Goal: Task Accomplishment & Management: Use online tool/utility

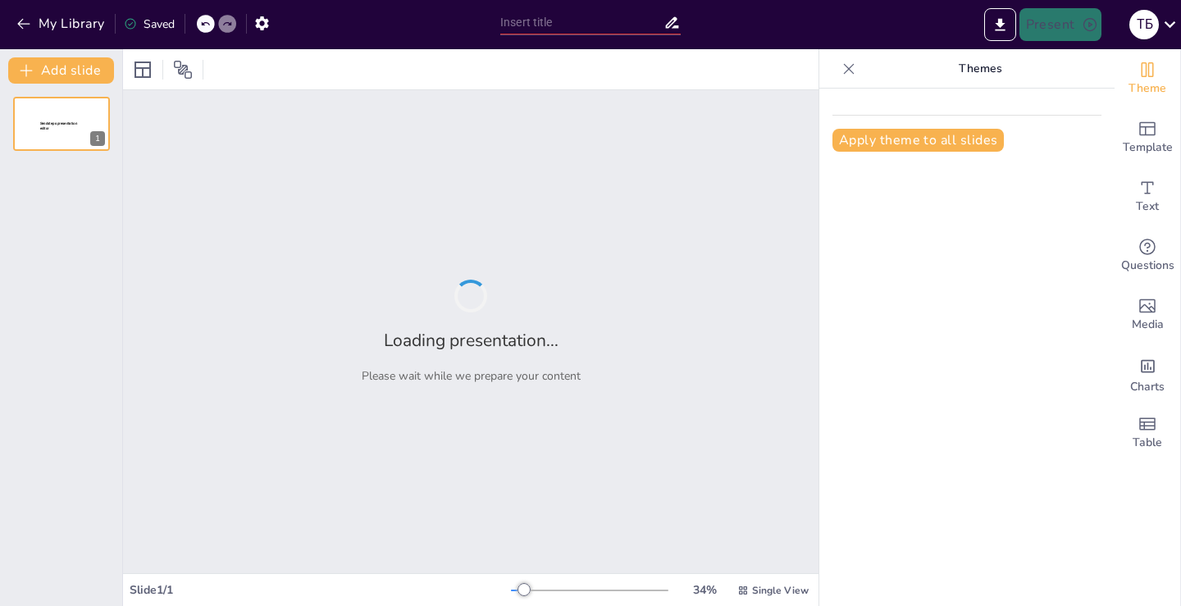
type input "[PERSON_NAME] впровадження інклюзивного шкільного громадського бюджету в громаді"
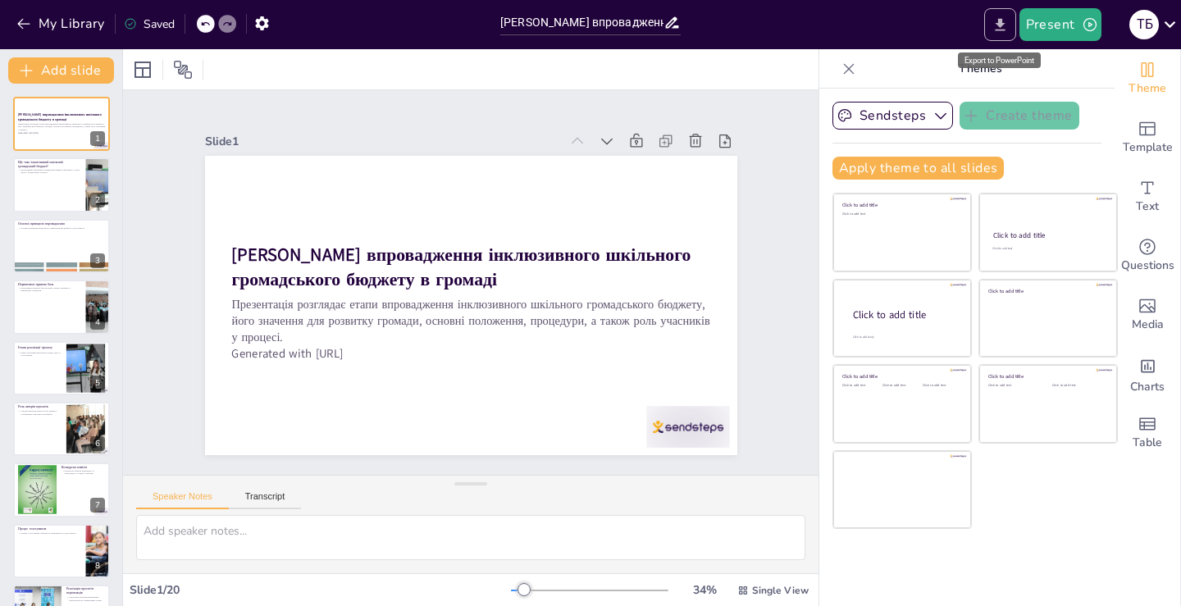
click at [995, 18] on icon "Export to PowerPoint" at bounding box center [1000, 24] width 17 height 17
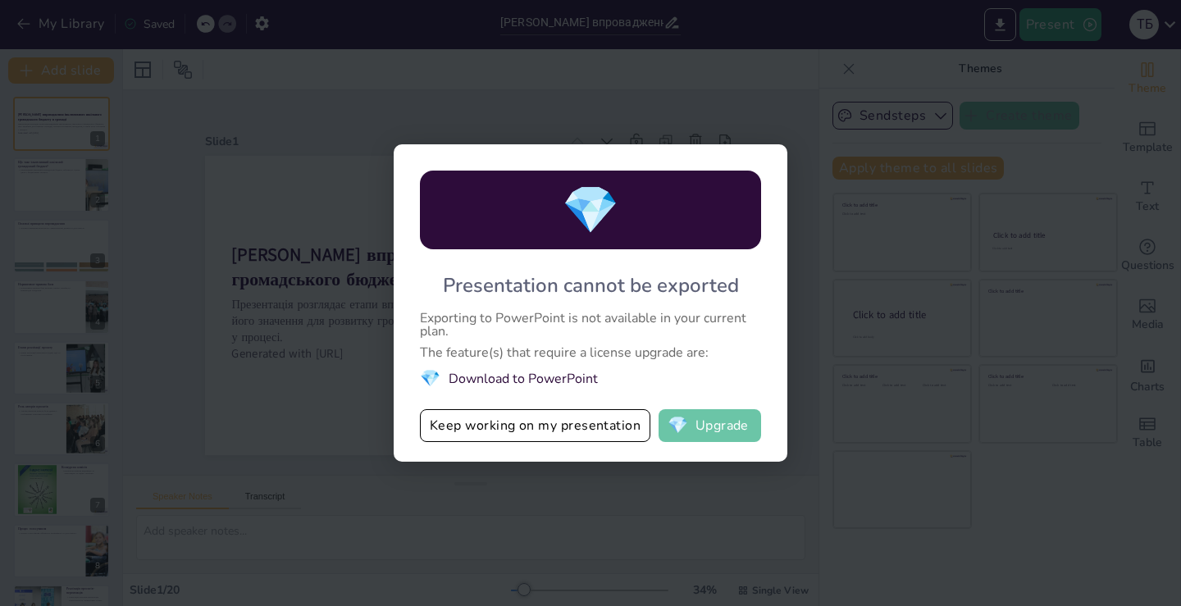
click at [693, 421] on button "💎 Upgrade" at bounding box center [710, 425] width 103 height 33
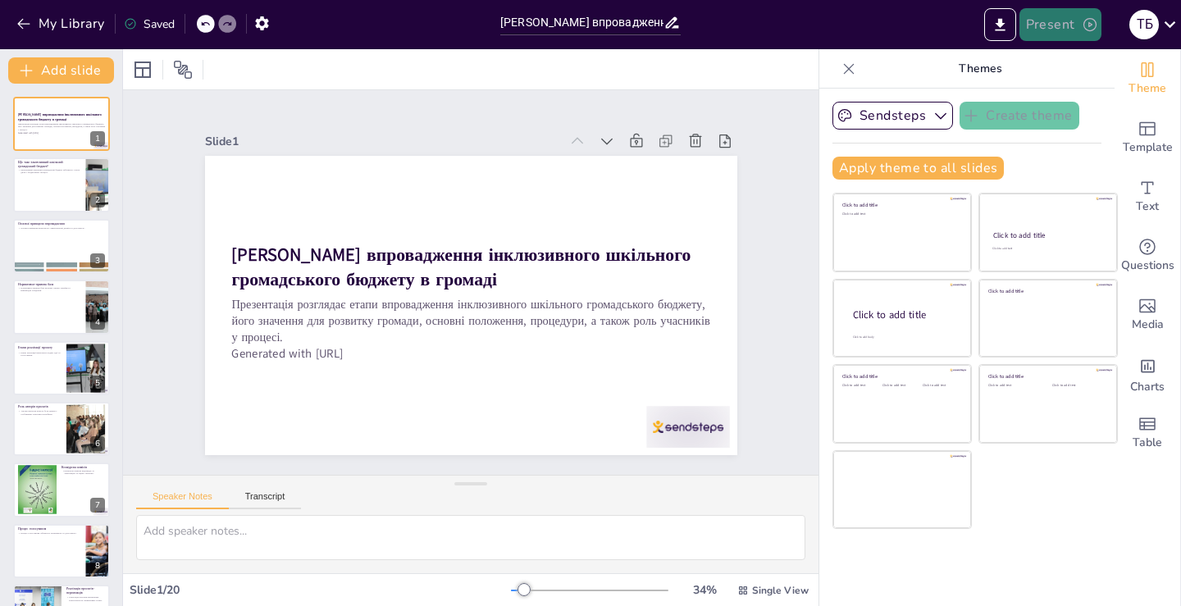
click at [1059, 25] on button "Present" at bounding box center [1061, 24] width 82 height 33
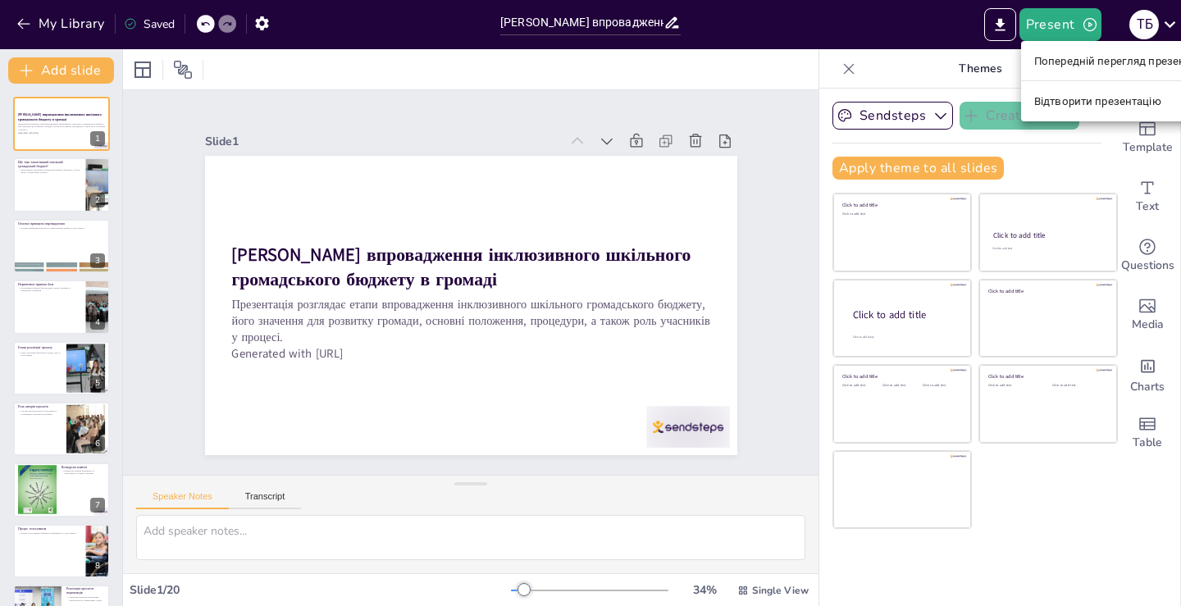
click at [1004, 22] on div at bounding box center [590, 303] width 1181 height 606
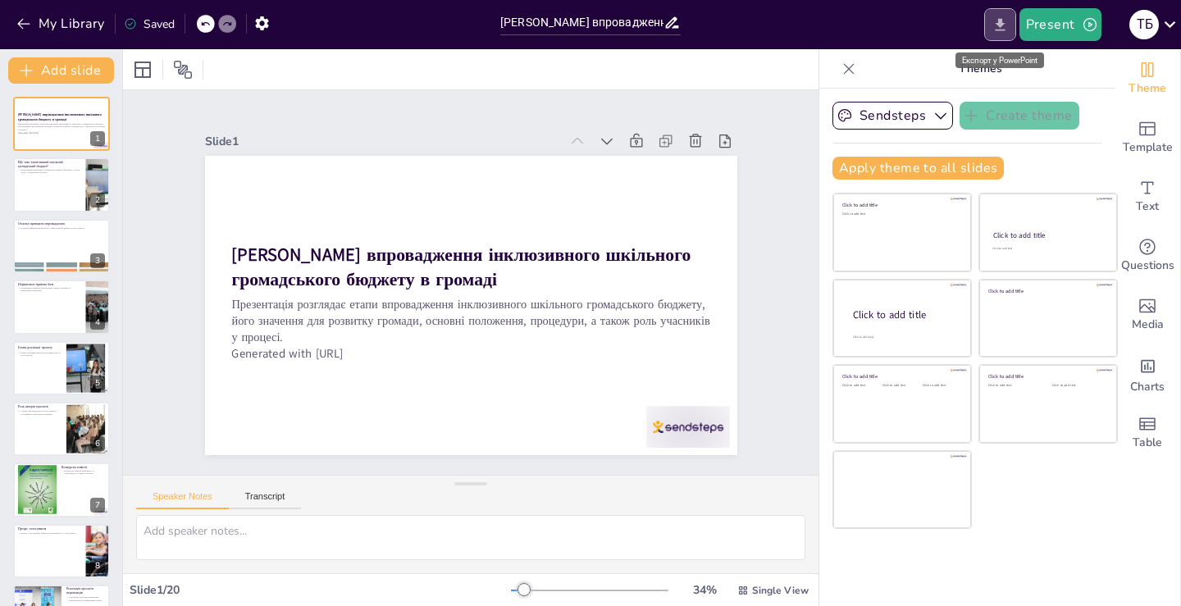
click at [998, 24] on icon "Export to PowerPoint" at bounding box center [1000, 24] width 10 height 12
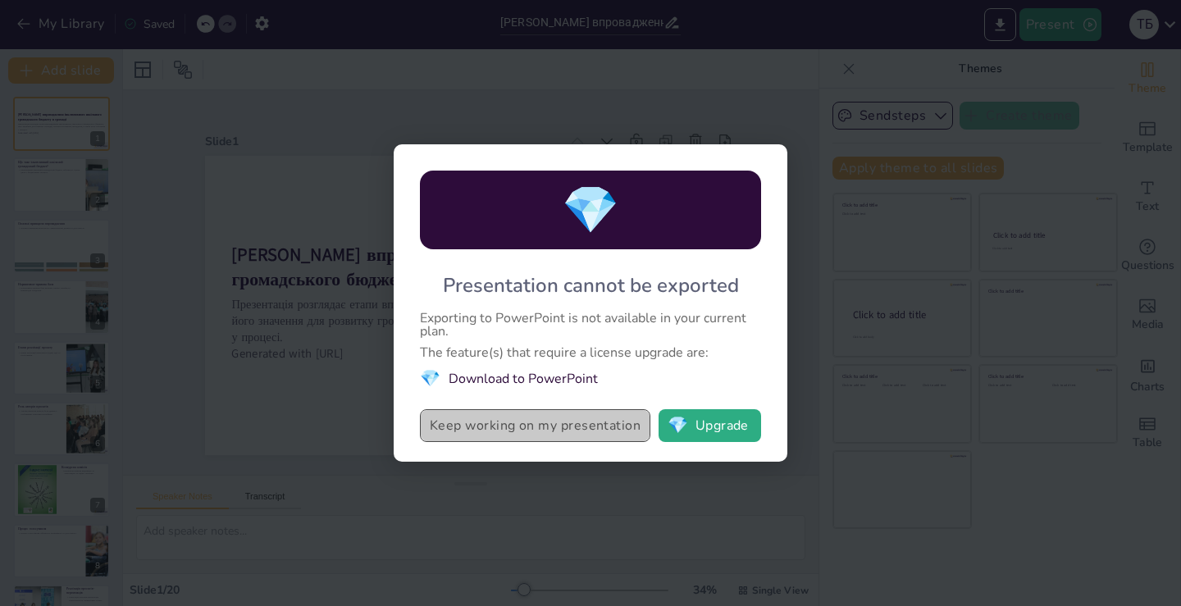
click at [469, 424] on button "Keep working on my presentation" at bounding box center [535, 425] width 231 height 33
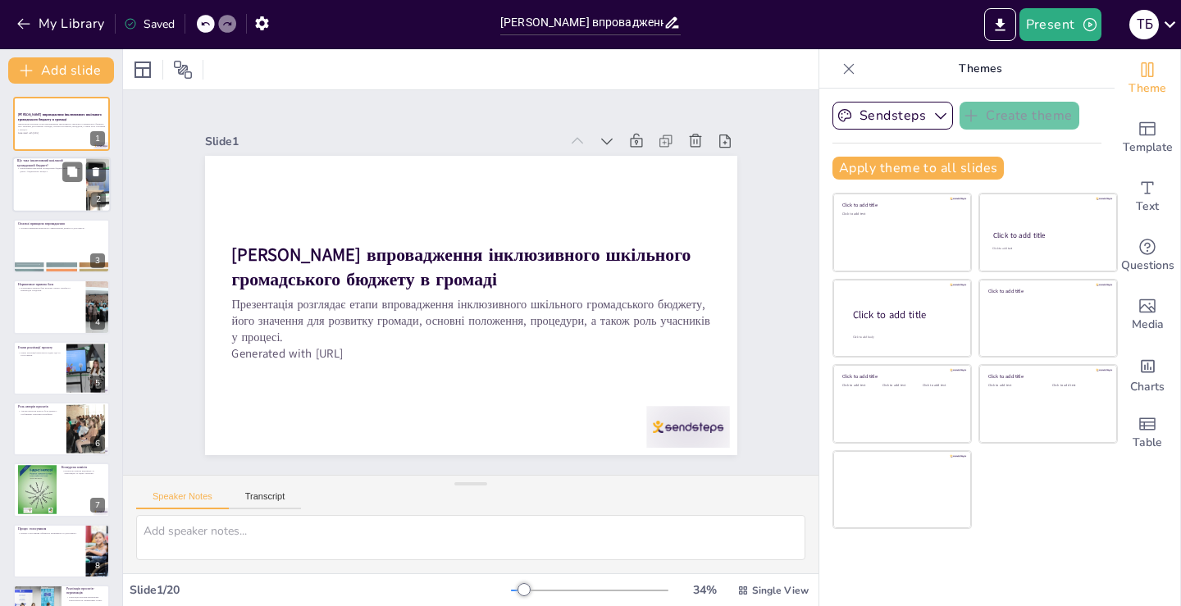
click at [71, 182] on div at bounding box center [61, 185] width 98 height 56
checkbox input "true"
type textarea "Інклюзивний шкільний громадський бюджет є важливим механізмом, який надає можли…"
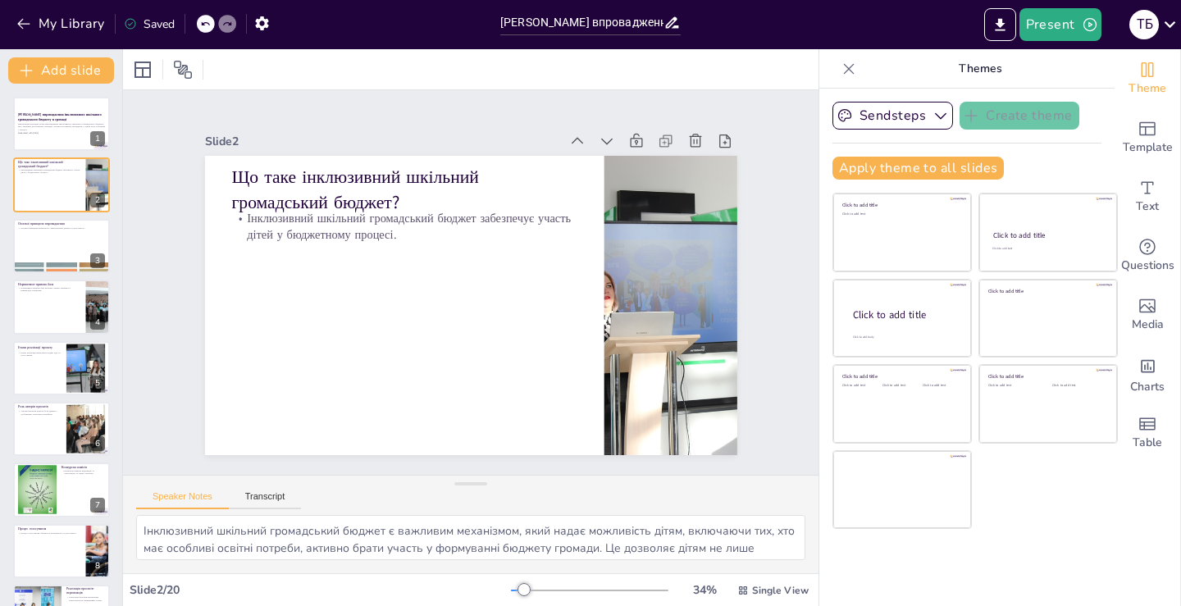
click at [49, 313] on div at bounding box center [61, 307] width 98 height 56
checkbox input "true"
type textarea "Нормативно-правова база є критично важливою для успішного впровадження інклюзив…"
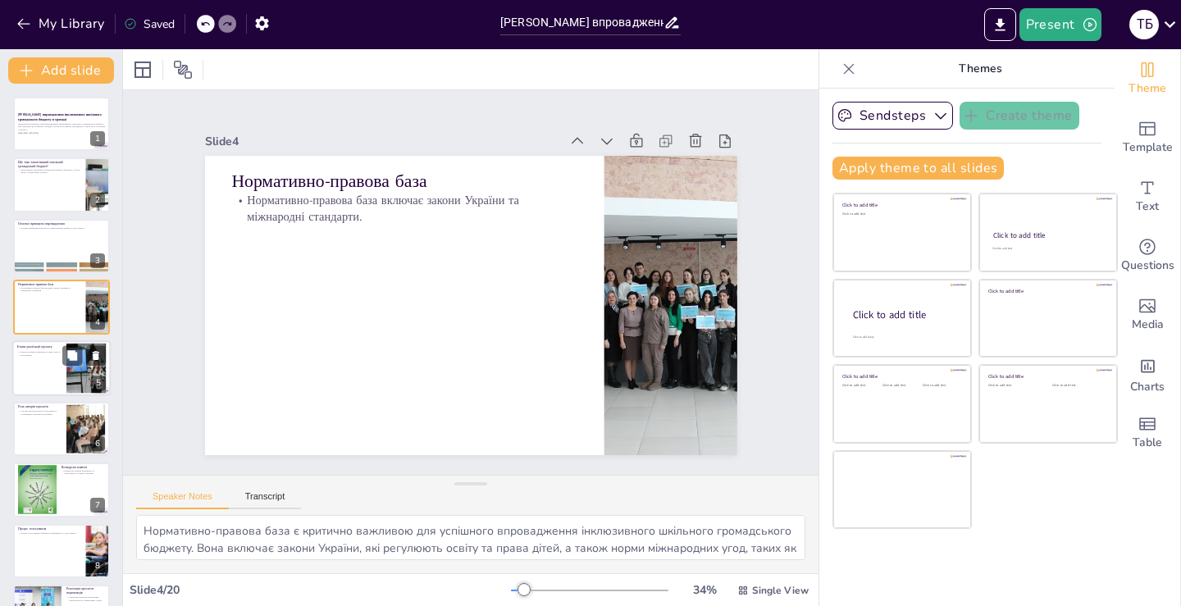
click at [44, 381] on div at bounding box center [61, 368] width 98 height 56
checkbox input "true"
type textarea "Етапи реалізації проєкту є важливими для забезпечення ефективності інклюзивного…"
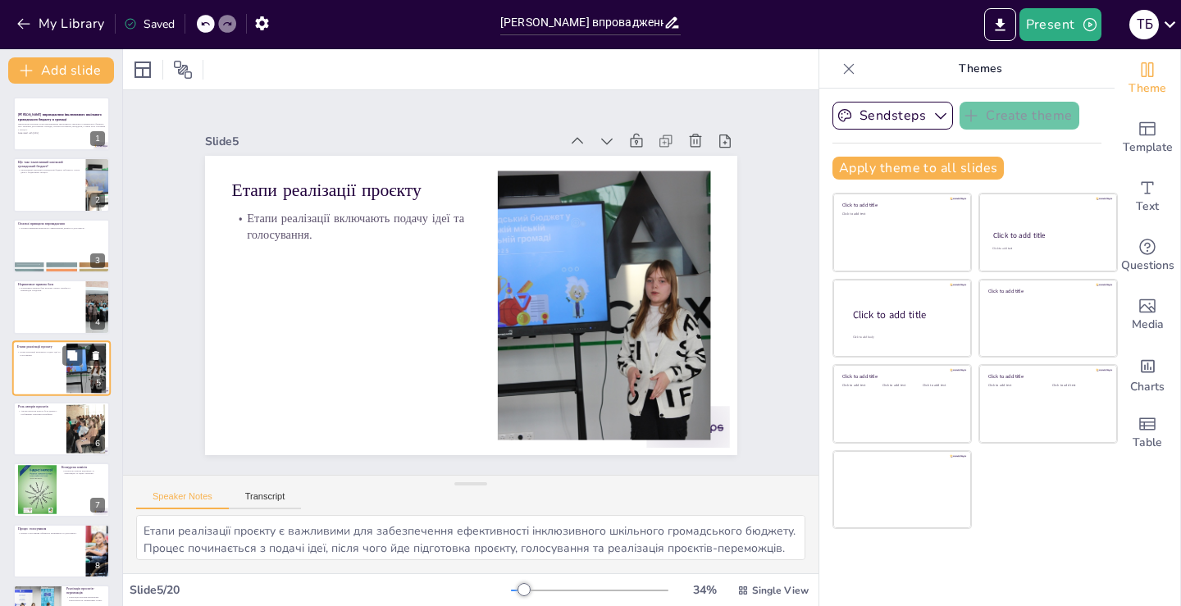
scroll to position [23, 0]
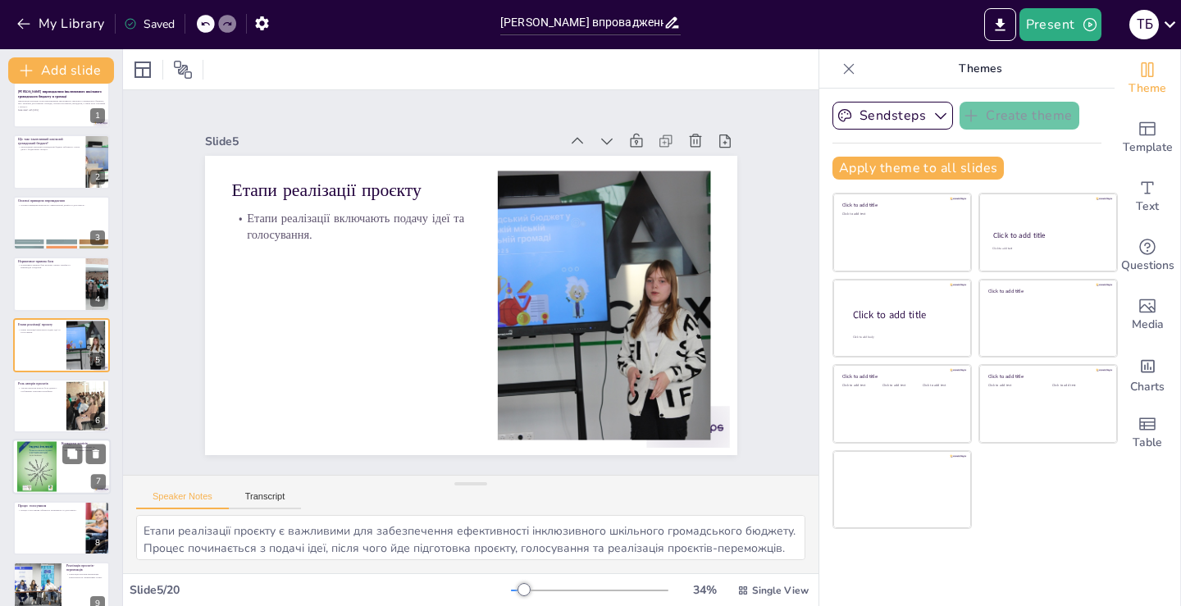
click at [23, 477] on div at bounding box center [36, 467] width 39 height 52
checkbox input "true"
type textarea "Конкурсна комісія відіграє важливу роль у процесі інклюзивного шкільного громад…"
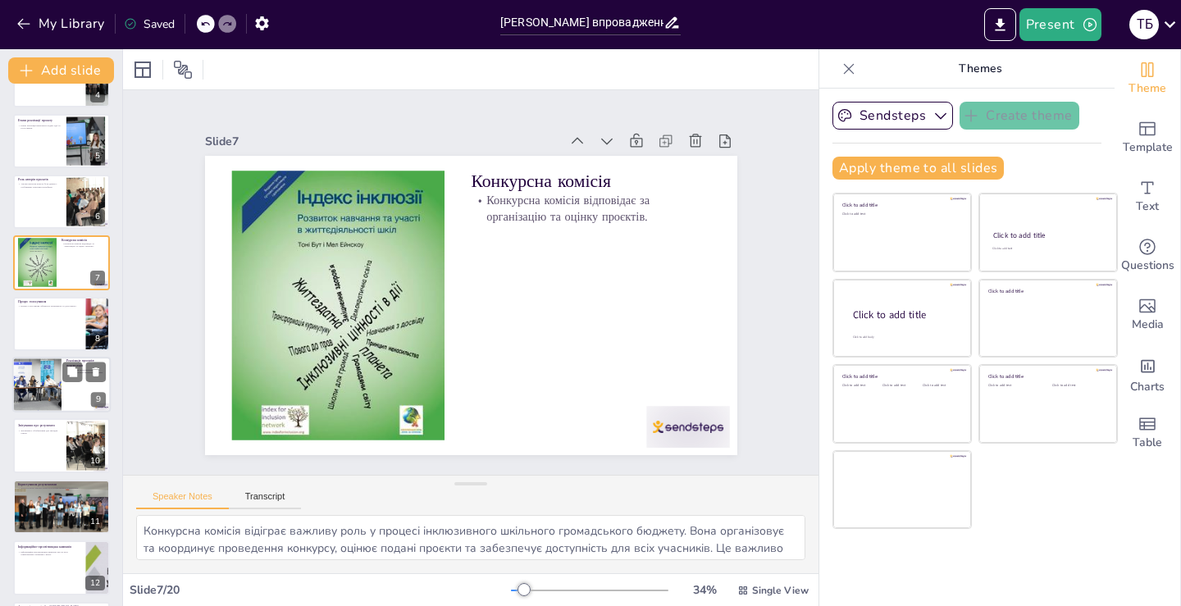
scroll to position [391, 0]
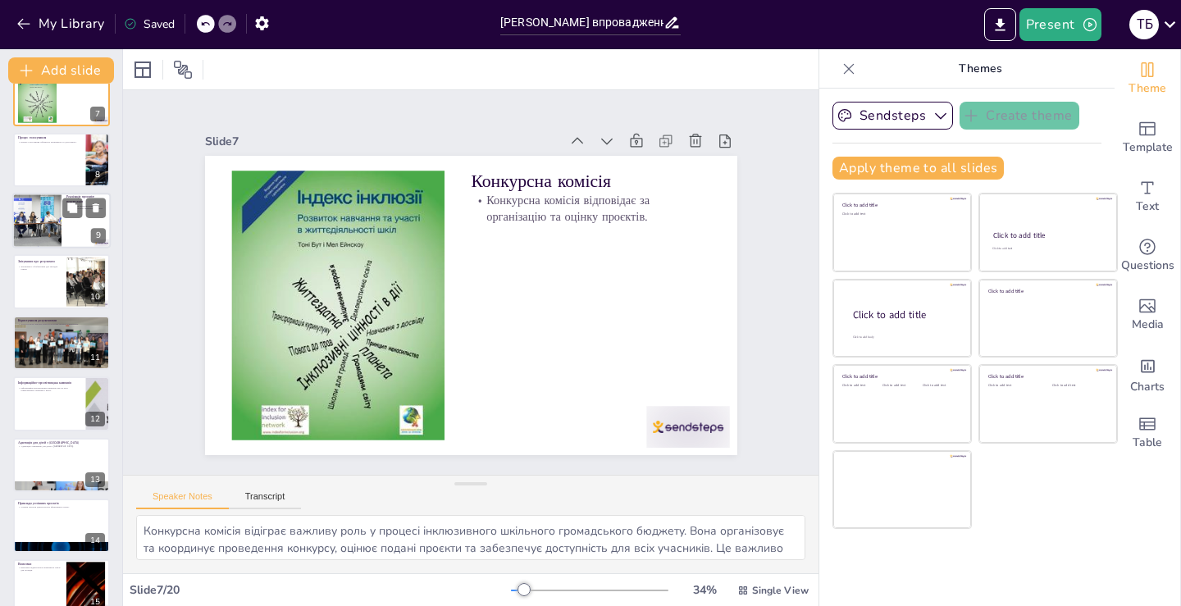
click at [31, 441] on p "Адаптація для дітей з [GEOGRAPHIC_DATA]" at bounding box center [61, 442] width 87 height 5
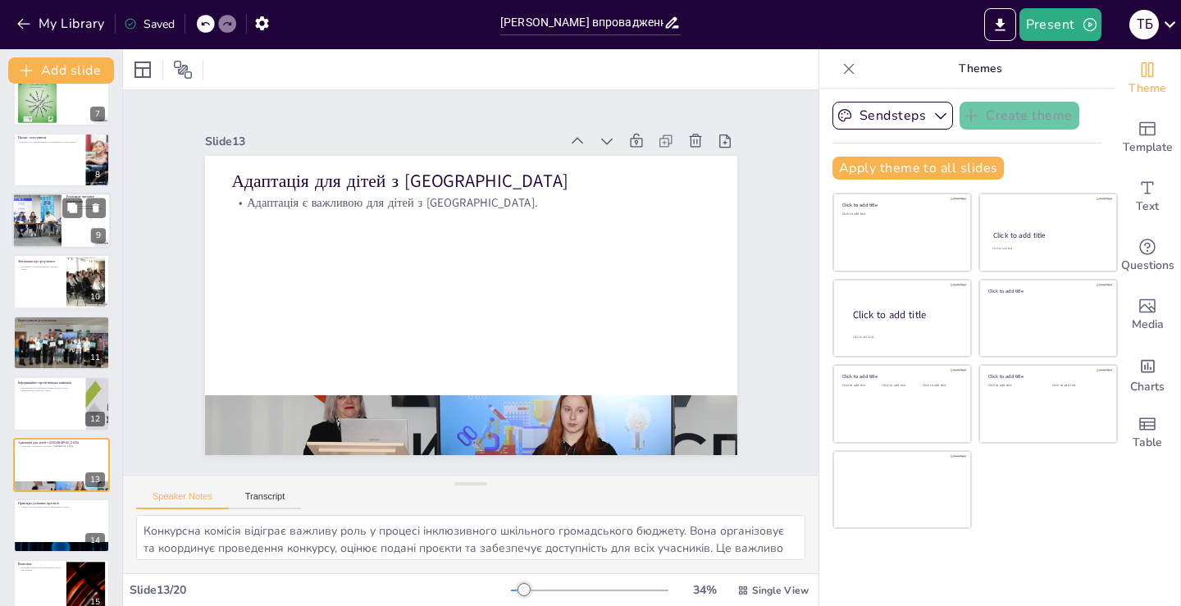
checkbox input "true"
type textarea "Адаптація для дітей з особливими освітніми потребами є критично важливою під ча…"
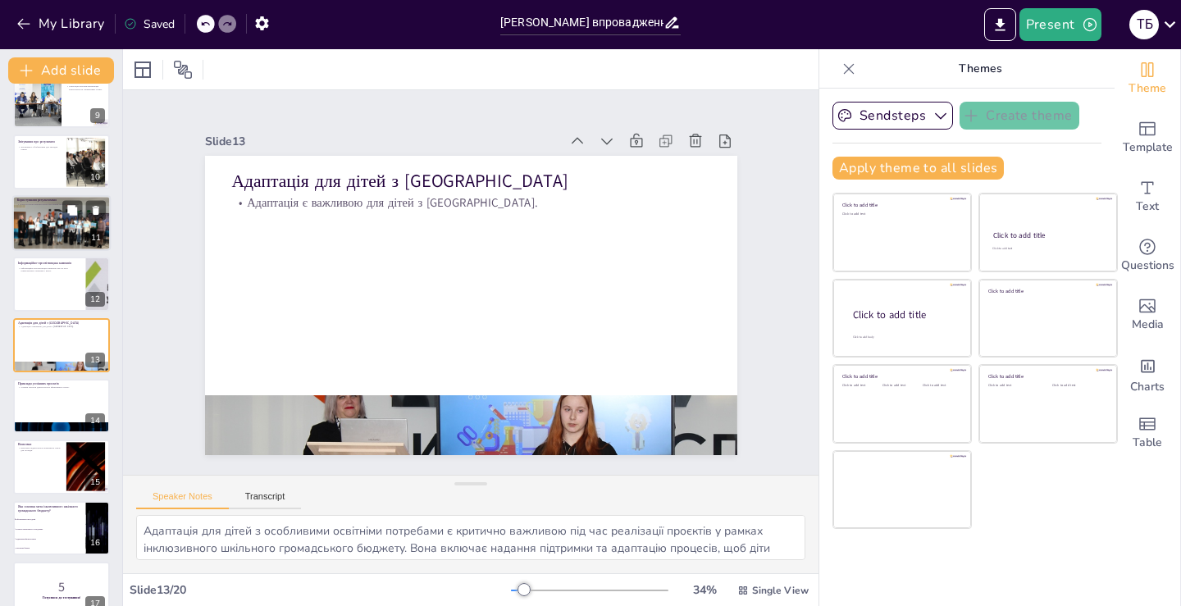
click at [48, 230] on div at bounding box center [61, 223] width 98 height 66
checkbox input "true"
type textarea "Користування результатами реалізації проєкту є ключовим етапом для забезпечення…"
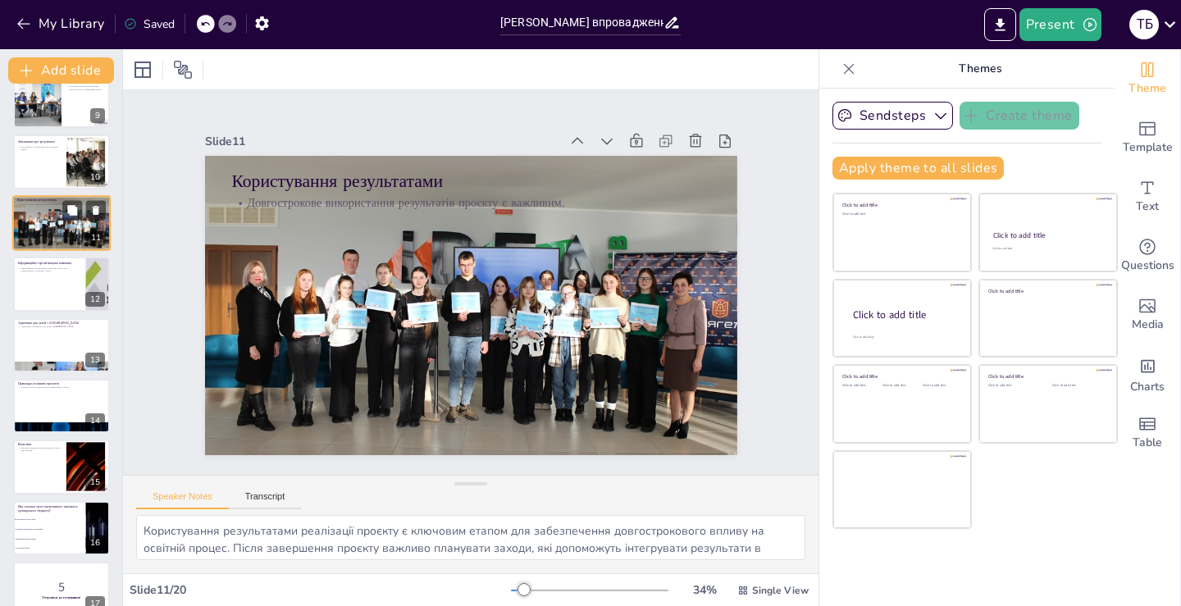
scroll to position [389, 0]
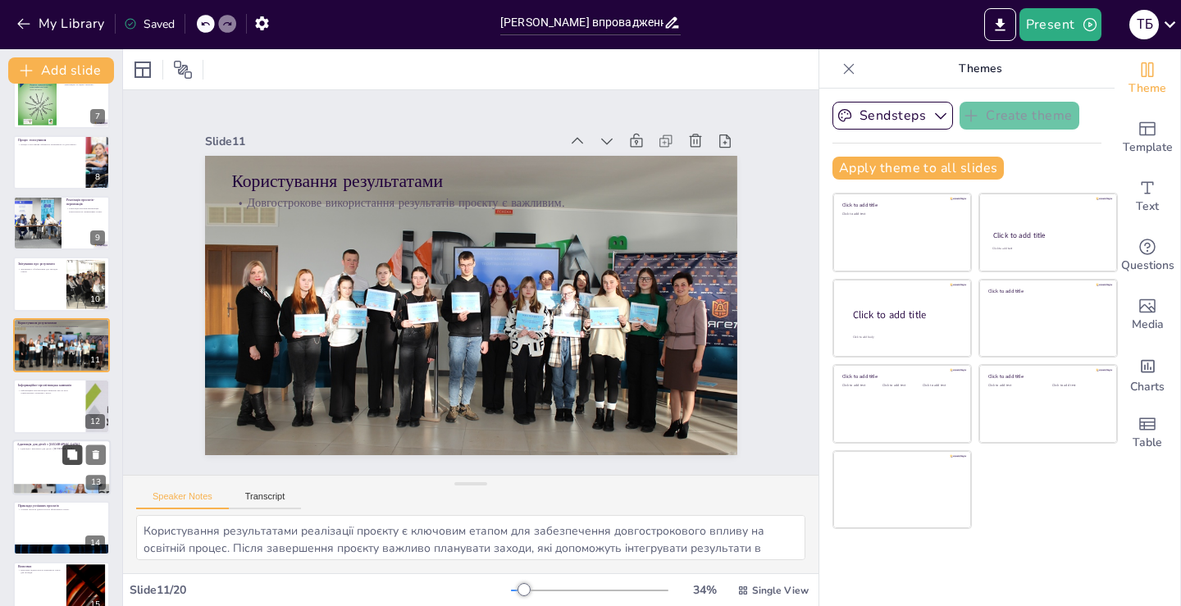
checkbox input "true"
click at [66, 456] on button at bounding box center [72, 455] width 20 height 20
type textarea "Адаптація для дітей з особливими освітніми потребами є критично важливою під ча…"
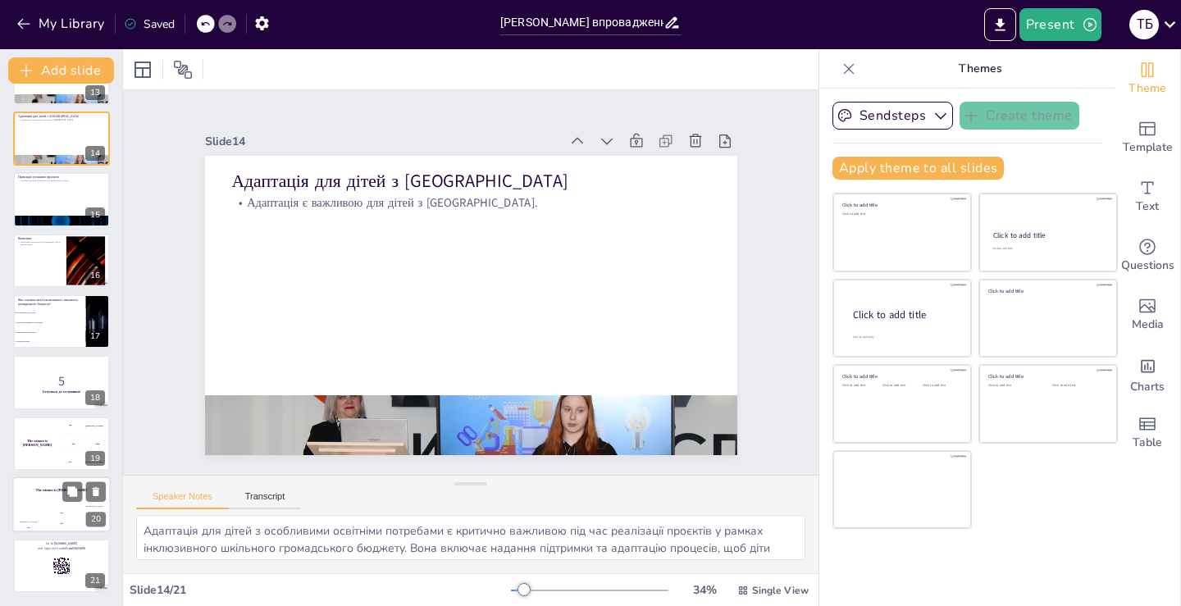
scroll to position [778, 0]
click at [998, 22] on icon "Export to PowerPoint" at bounding box center [1000, 24] width 17 height 17
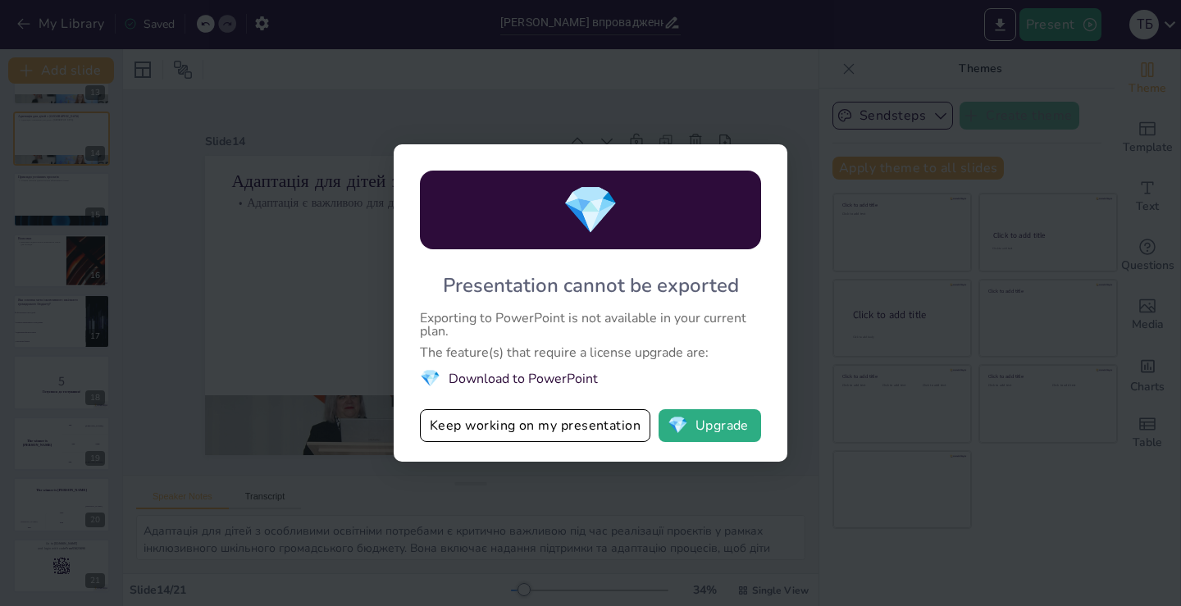
click at [430, 380] on span "💎" at bounding box center [430, 378] width 21 height 22
click at [500, 379] on li "💎 Download to PowerPoint" at bounding box center [590, 378] width 341 height 22
click at [718, 427] on button "💎 Upgrade" at bounding box center [710, 425] width 103 height 33
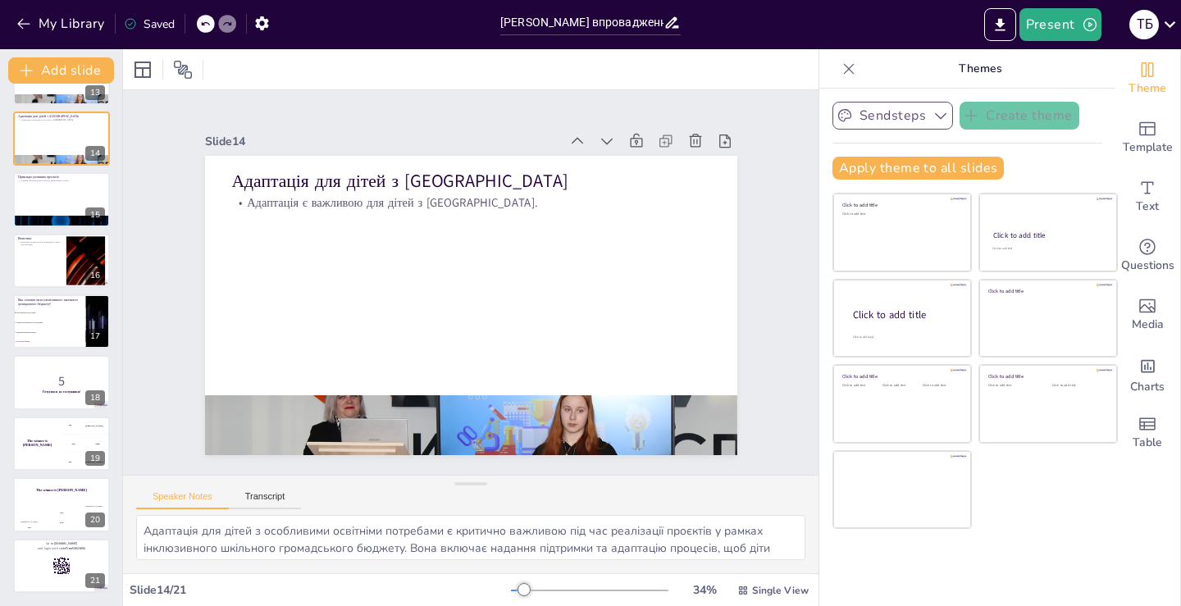
click at [885, 118] on button "Sendsteps" at bounding box center [893, 116] width 121 height 28
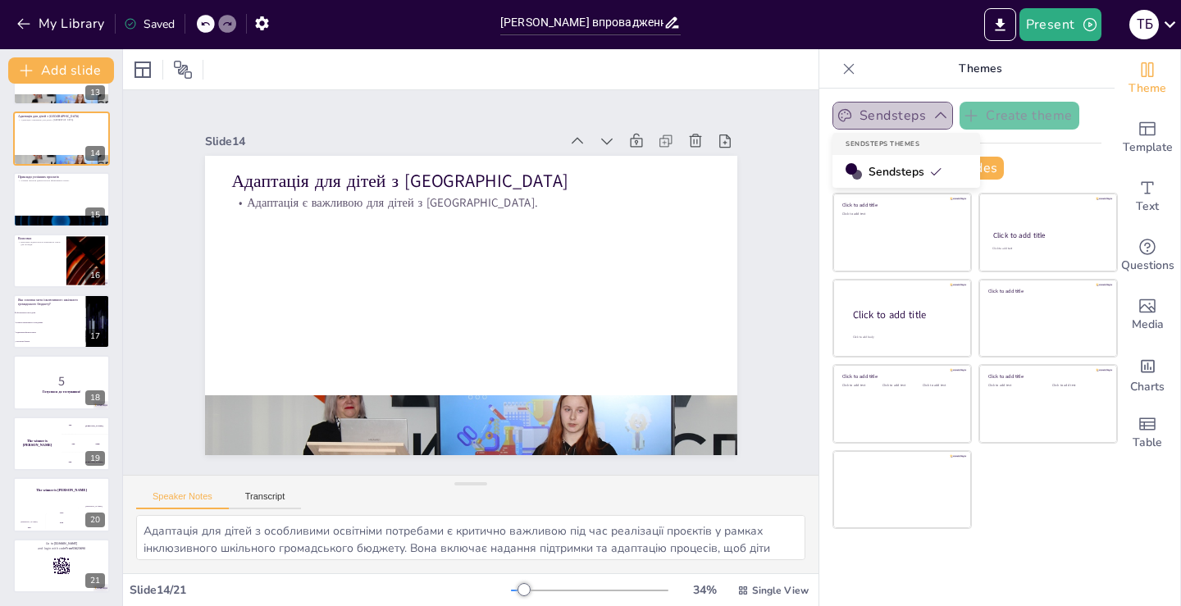
click at [885, 118] on button "Sendsteps" at bounding box center [893, 116] width 121 height 28
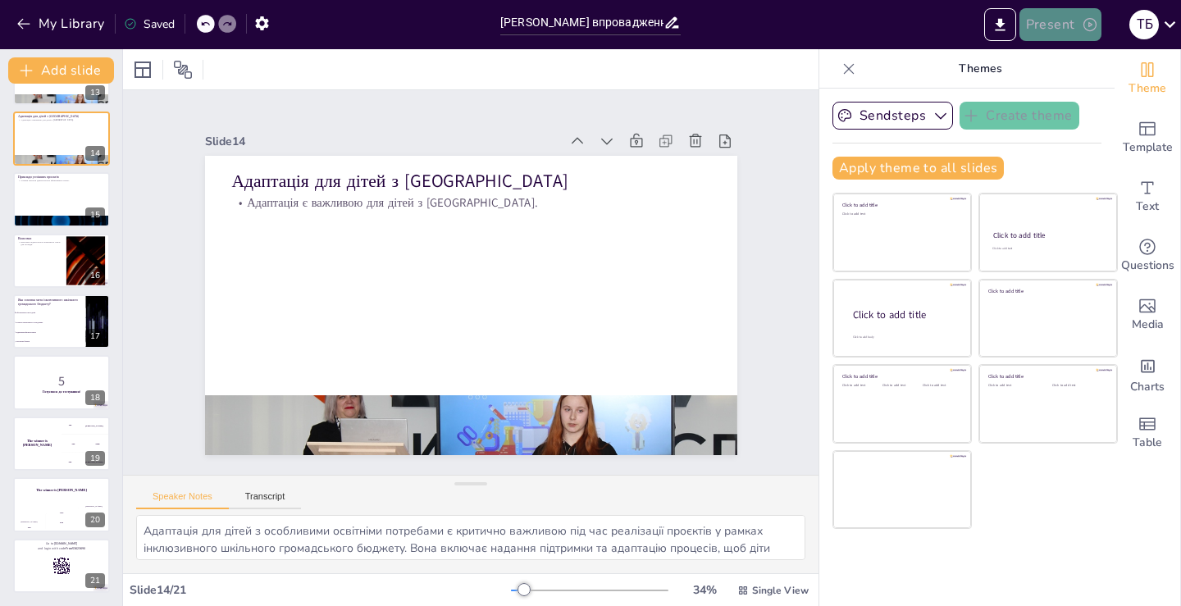
click at [1089, 18] on icon "button" at bounding box center [1090, 24] width 16 height 16
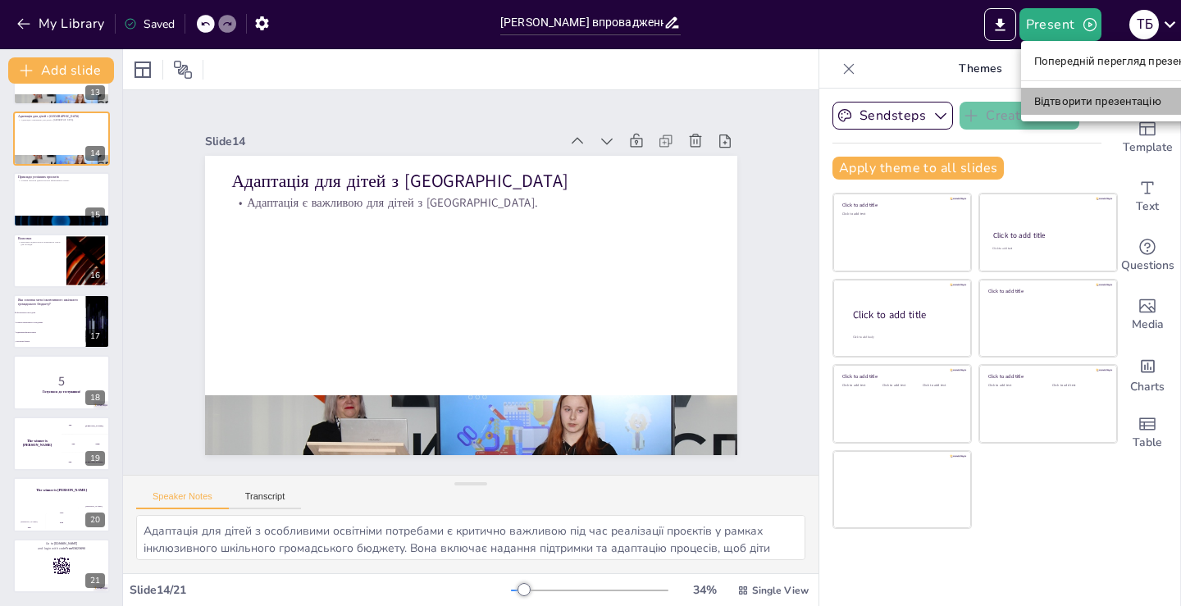
click at [1062, 110] on li "Відтворити презентацію" at bounding box center [1121, 101] width 200 height 26
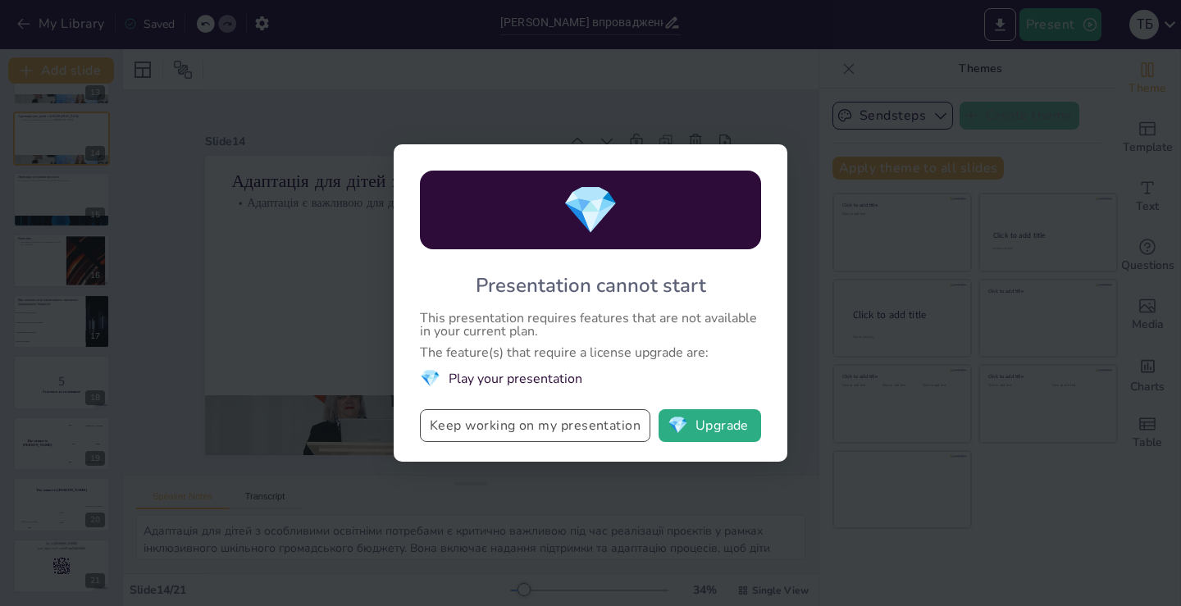
click at [559, 425] on button "Keep working on my presentation" at bounding box center [535, 425] width 231 height 33
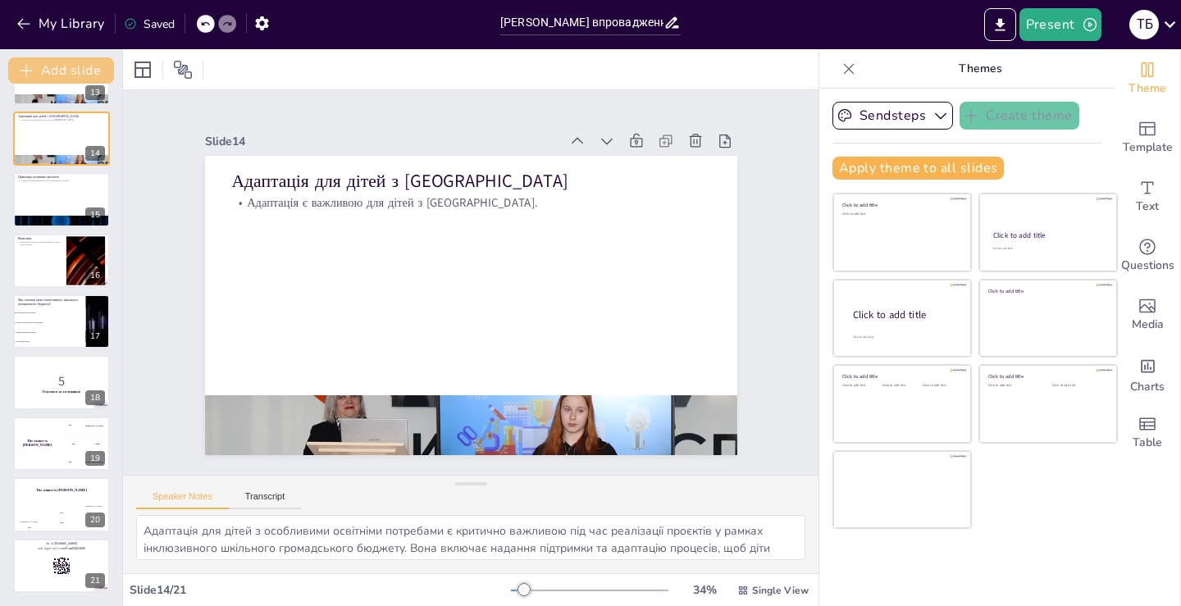
checkbox input "true"
click at [204, 21] on icon at bounding box center [205, 24] width 10 height 10
type textarea "Користування результатами реалізації проєкту є ключовим етапом для забезпечення…"
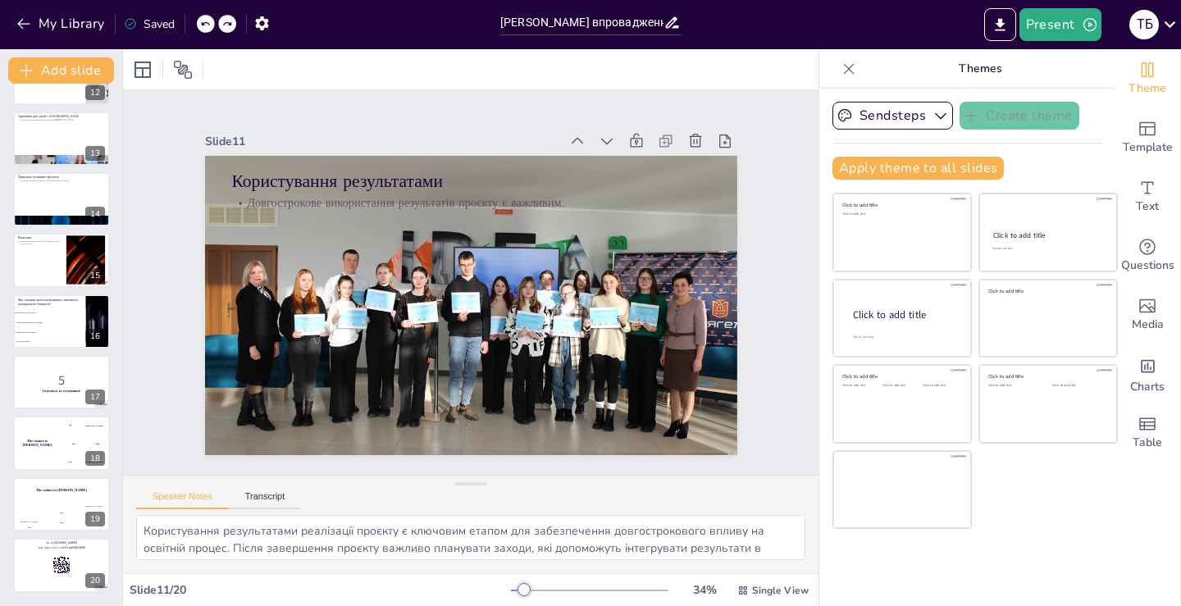
click at [204, 21] on icon at bounding box center [205, 24] width 10 height 10
checkbox input "true"
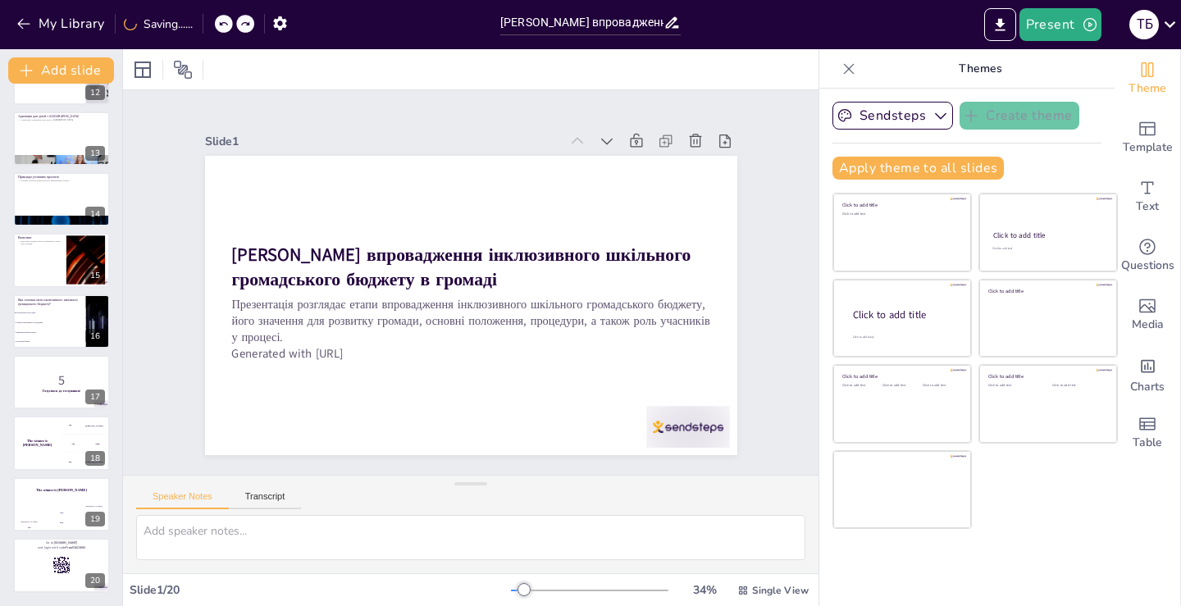
click at [203, 21] on div at bounding box center [203, 24] width 1 height 20
click at [210, 26] on icon at bounding box center [205, 24] width 10 height 10
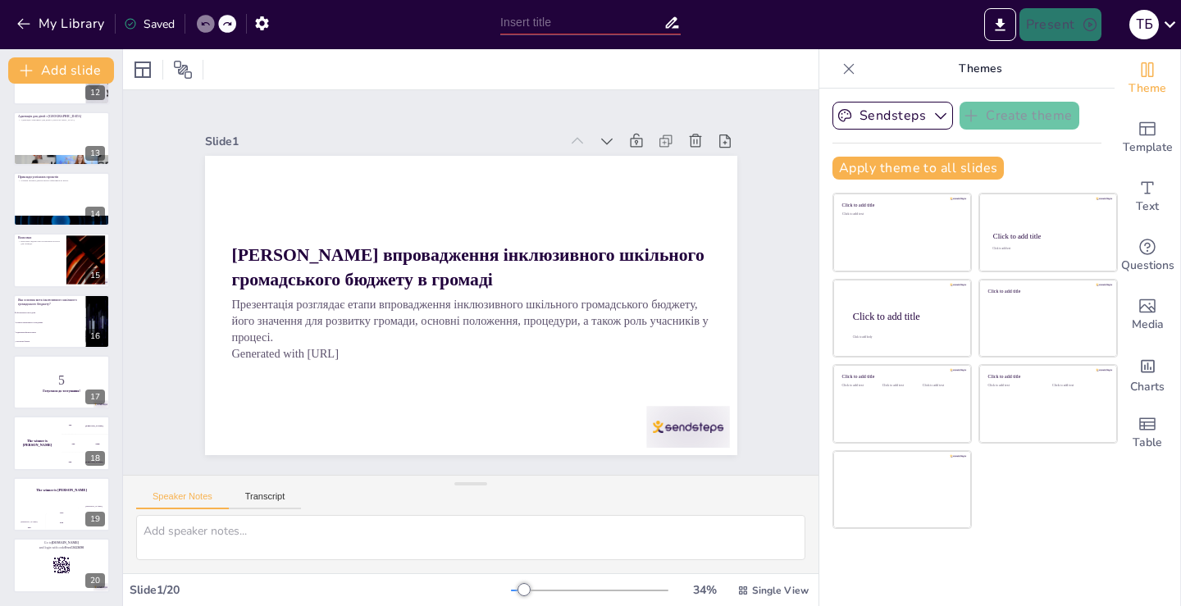
click at [210, 26] on icon at bounding box center [205, 24] width 10 height 10
click at [935, 114] on icon "button" at bounding box center [941, 115] width 16 height 16
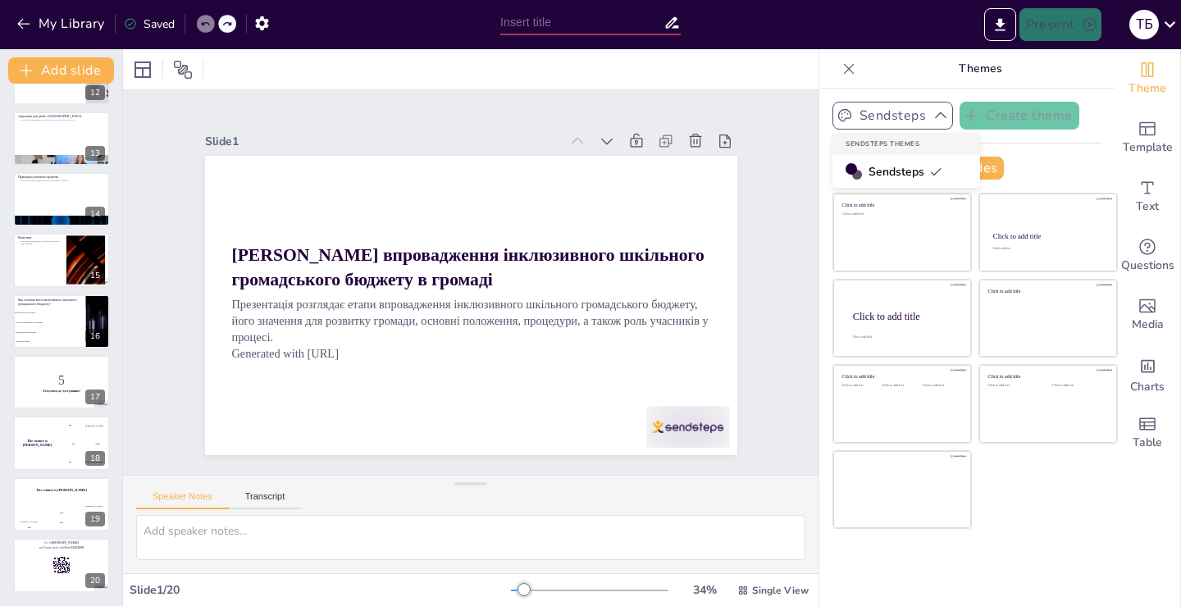
click at [935, 114] on icon "button" at bounding box center [941, 115] width 16 height 16
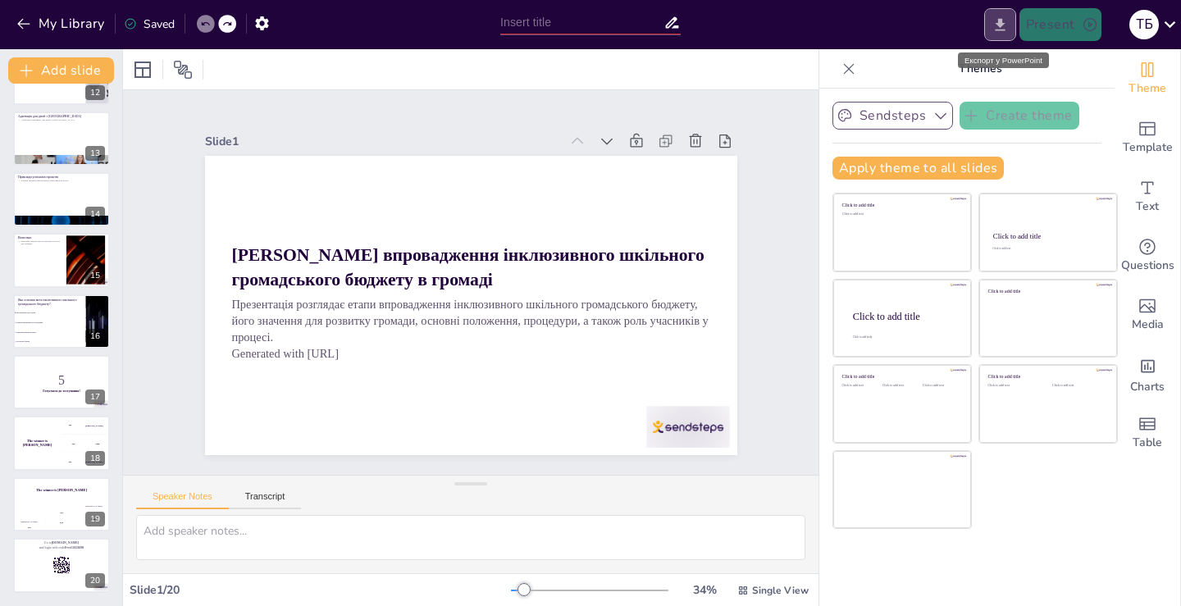
click at [1007, 21] on icon "Export to PowerPoint" at bounding box center [1000, 24] width 17 height 17
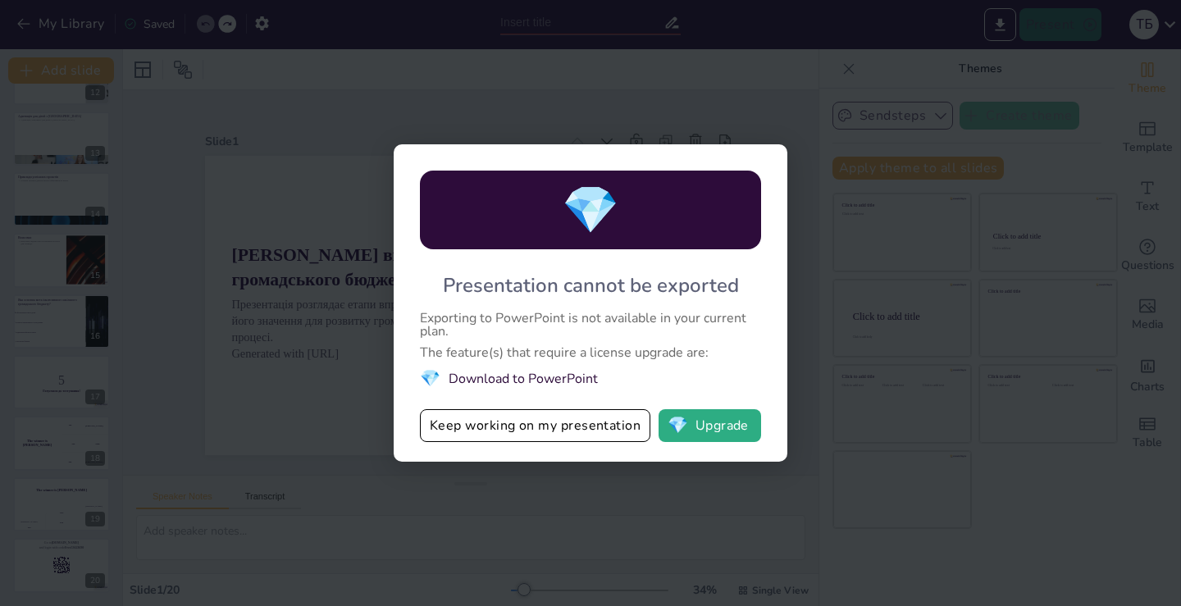
click at [435, 380] on span "💎" at bounding box center [430, 378] width 21 height 22
click at [545, 433] on button "Keep working on my presentation" at bounding box center [535, 425] width 231 height 33
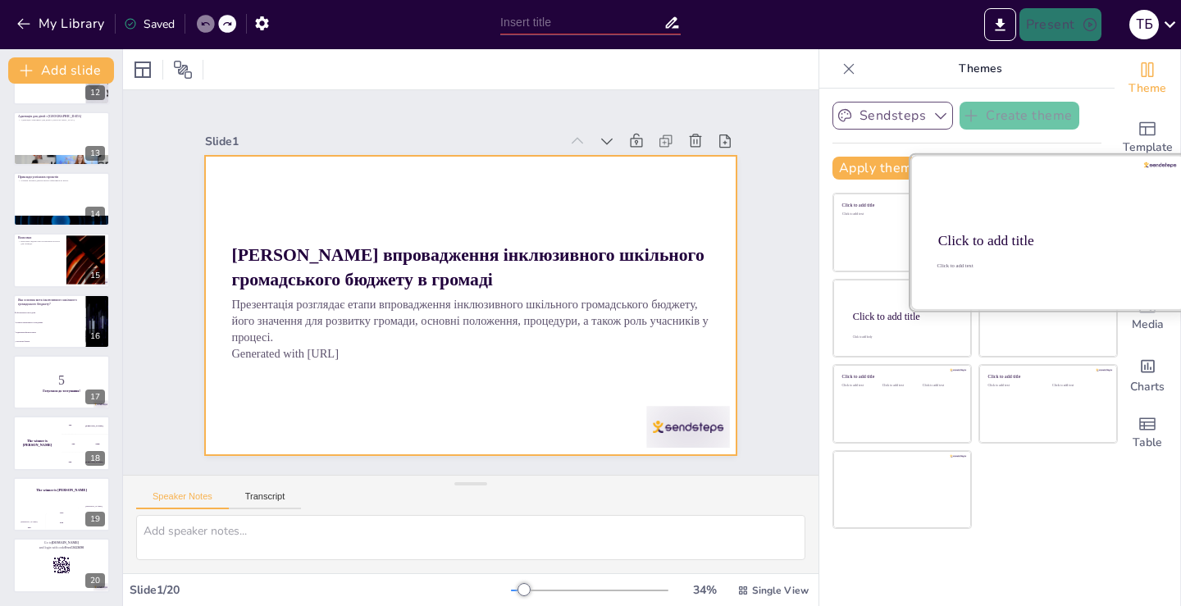
checkbox input "true"
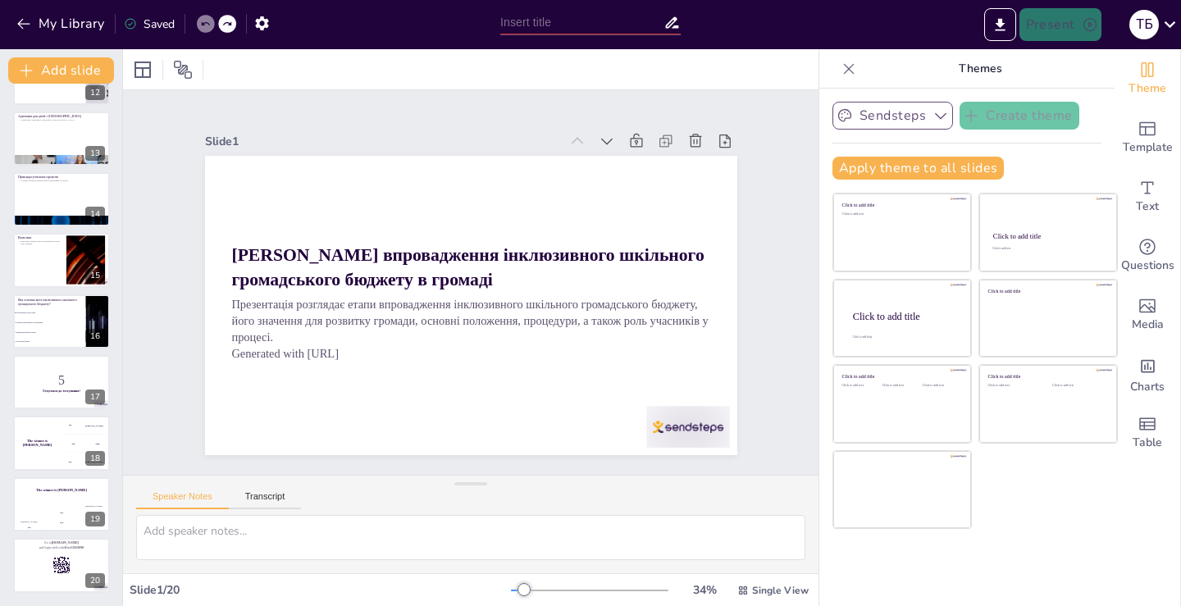
click at [902, 116] on button "Sendsteps" at bounding box center [893, 116] width 121 height 28
click at [894, 170] on span "Sendsteps" at bounding box center [906, 172] width 74 height 16
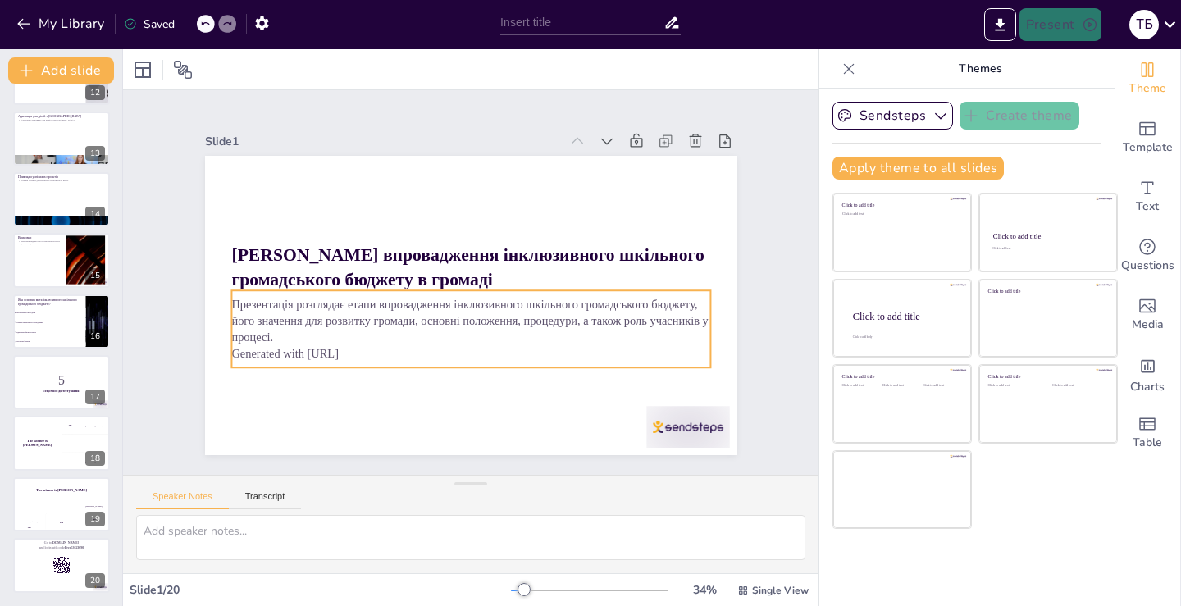
checkbox input "true"
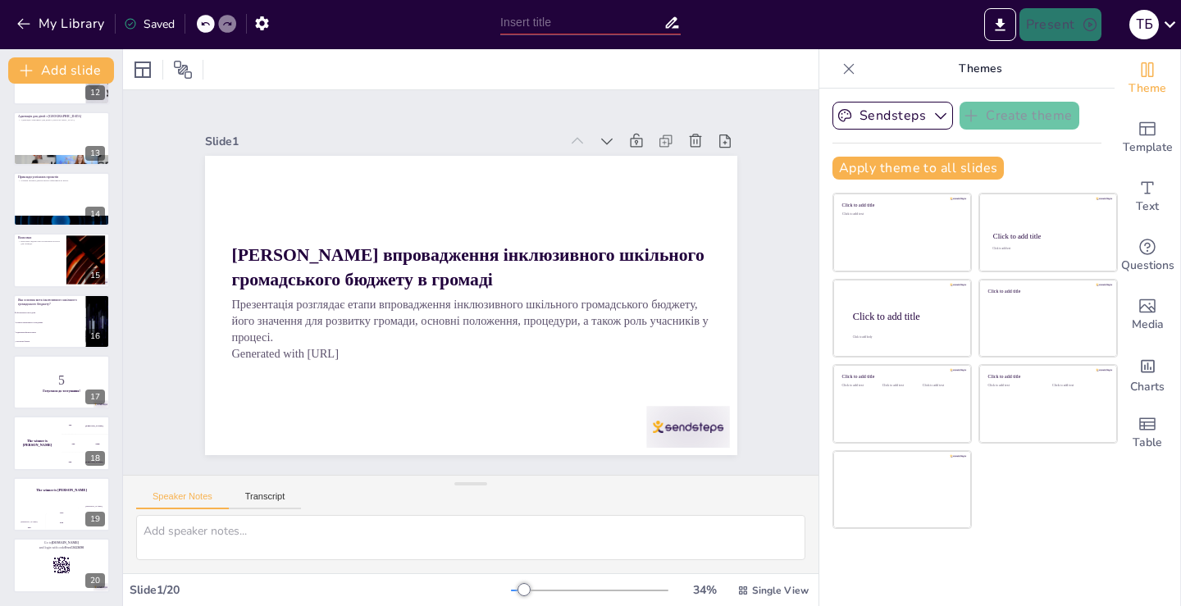
click at [675, 21] on icon at bounding box center [672, 22] width 13 height 11
click at [567, 25] on input "text" at bounding box center [581, 23] width 163 height 24
type input "і"
checkbox input "true"
type input "іШ"
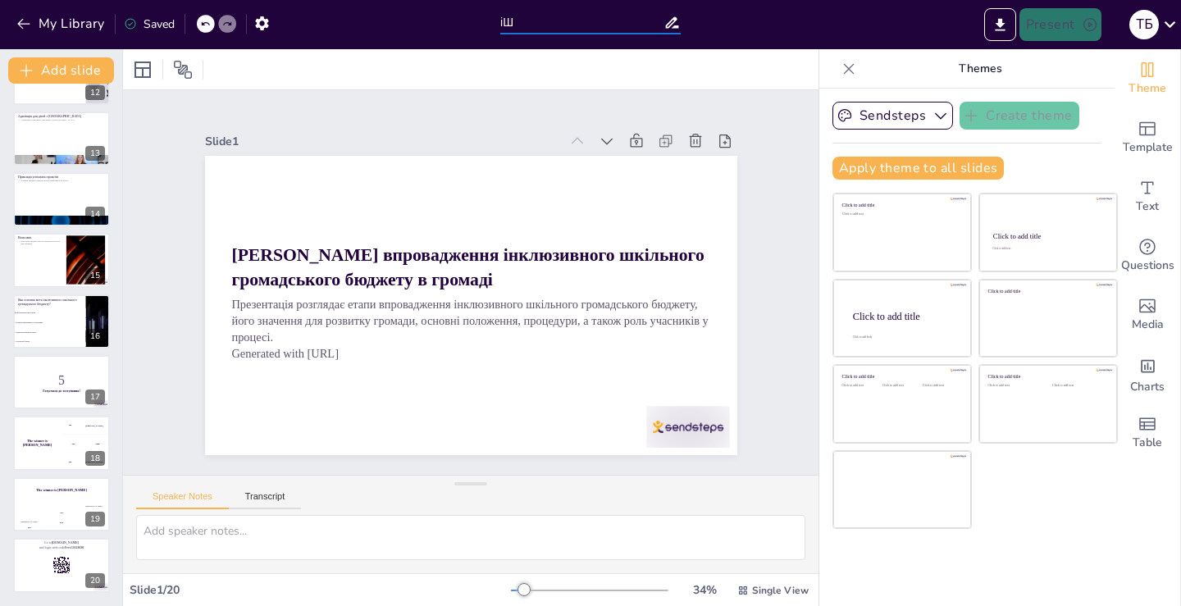
checkbox input "true"
type input "іШГ"
checkbox input "true"
type input "іШГБ"
checkbox input "true"
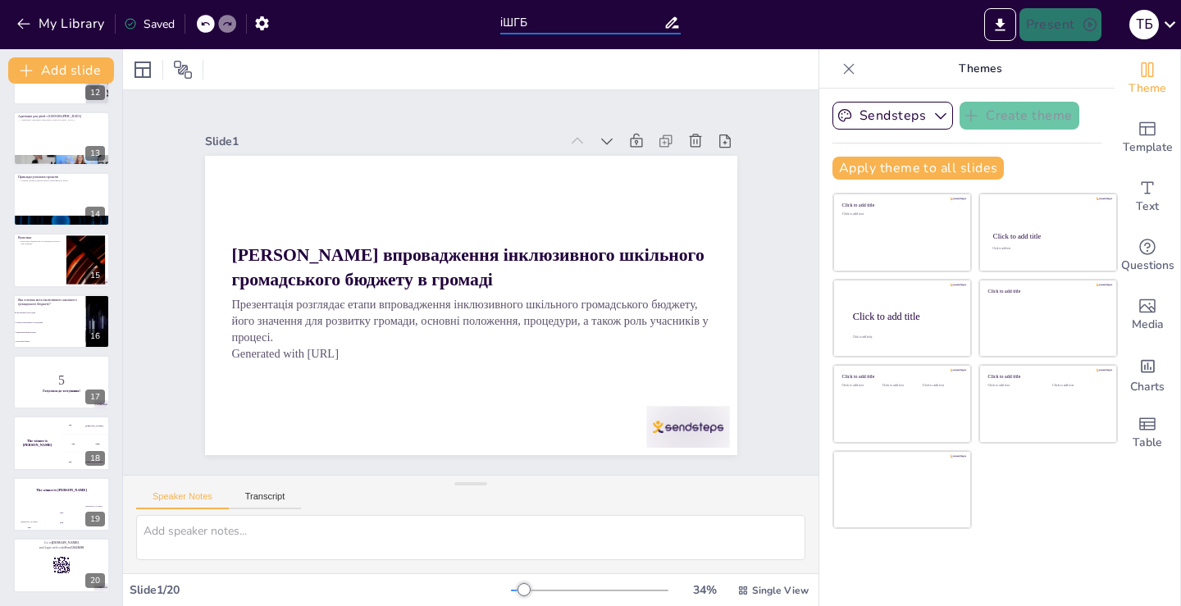
type input "іШГБ"
click at [748, 27] on div "Present Т Б" at bounding box center [935, 24] width 492 height 33
click at [1173, 24] on icon at bounding box center [1170, 24] width 11 height 7
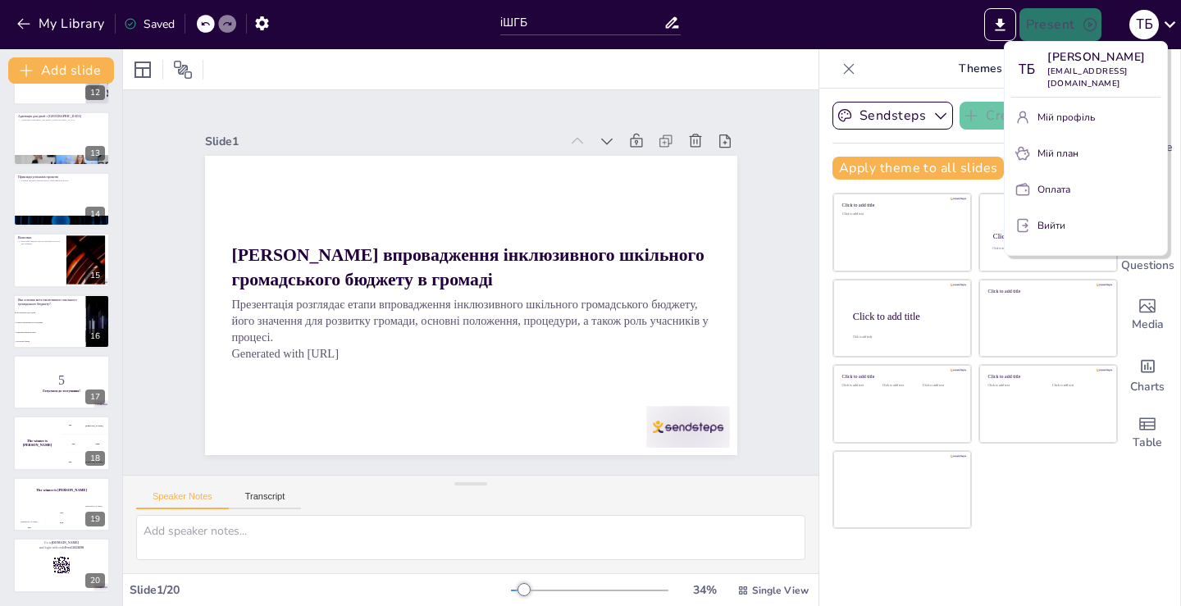
click at [1005, 25] on div at bounding box center [590, 303] width 1181 height 606
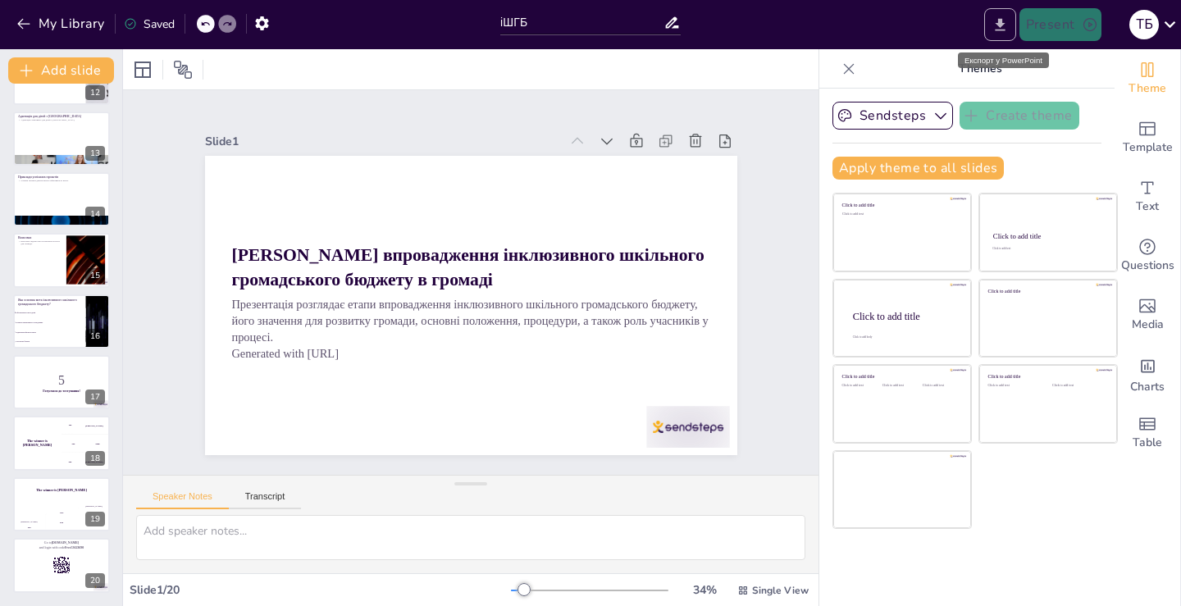
click at [993, 30] on icon "Export to PowerPoint" at bounding box center [1000, 24] width 17 height 17
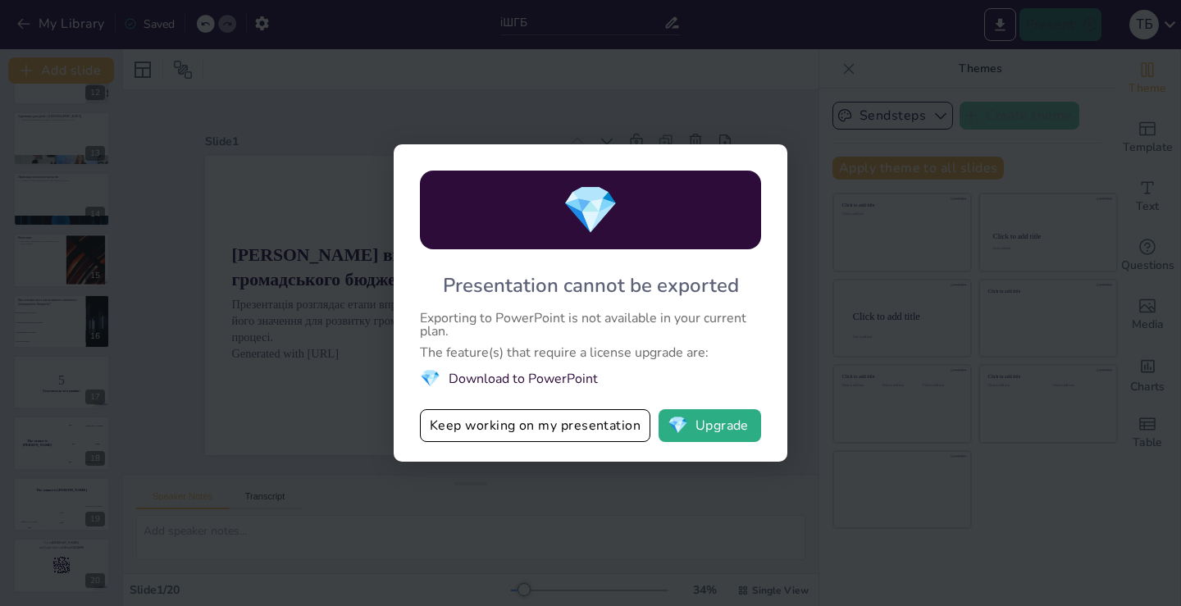
click at [587, 222] on span "💎" at bounding box center [590, 210] width 57 height 63
click at [921, 235] on div "💎 Presentation cannot be exported Exporting to PowerPoint is not available in y…" at bounding box center [590, 303] width 1181 height 606
